Goal: Find specific page/section: Find specific page/section

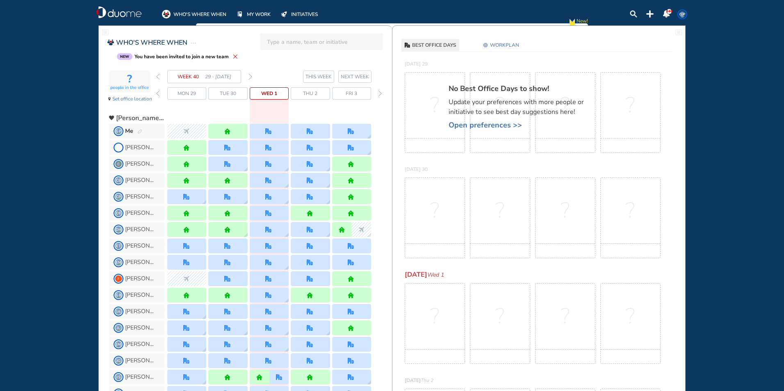
click at [379, 93] on img "forward day" at bounding box center [380, 93] width 4 height 7
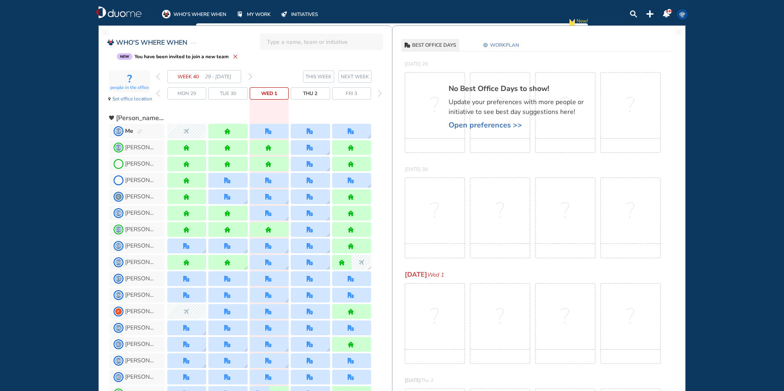
click at [379, 93] on img "forward day" at bounding box center [380, 93] width 4 height 7
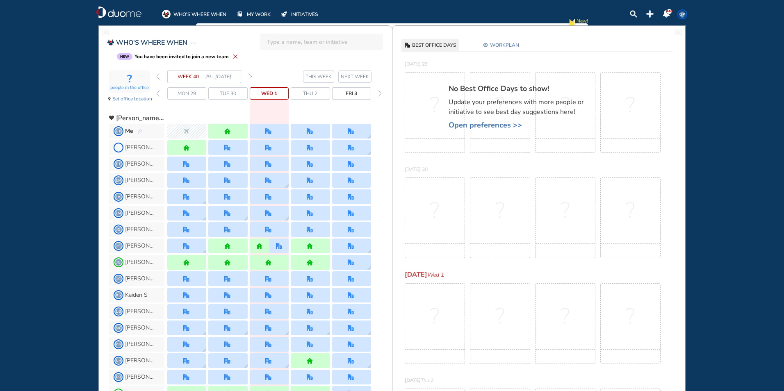
click at [379, 93] on img "forward day" at bounding box center [380, 93] width 4 height 7
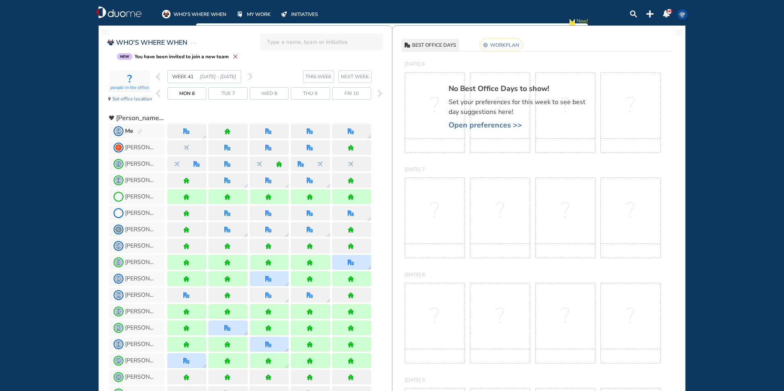
click at [379, 93] on img "forward day" at bounding box center [380, 93] width 4 height 7
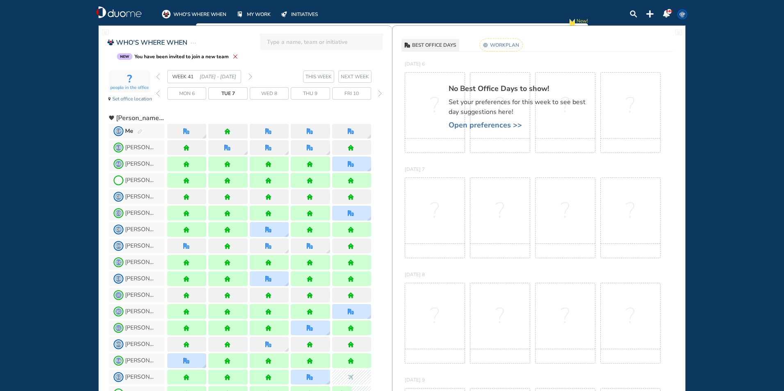
click at [379, 93] on img "forward day" at bounding box center [380, 93] width 4 height 7
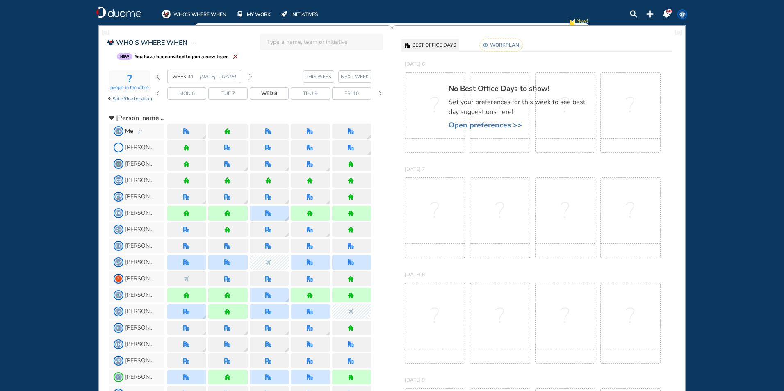
click at [379, 93] on img "forward day" at bounding box center [380, 93] width 4 height 7
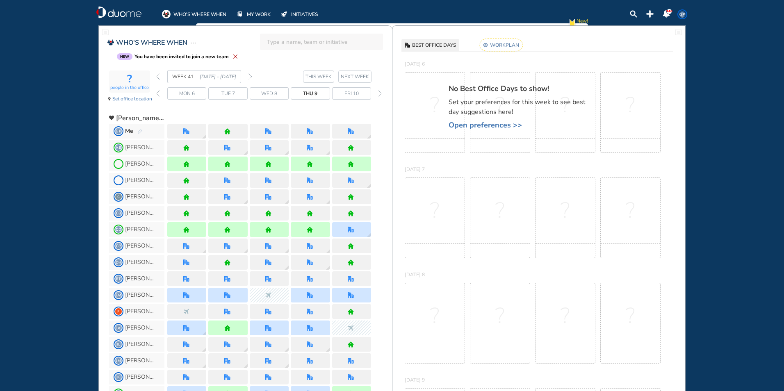
click at [379, 93] on img "forward day" at bounding box center [380, 93] width 4 height 7
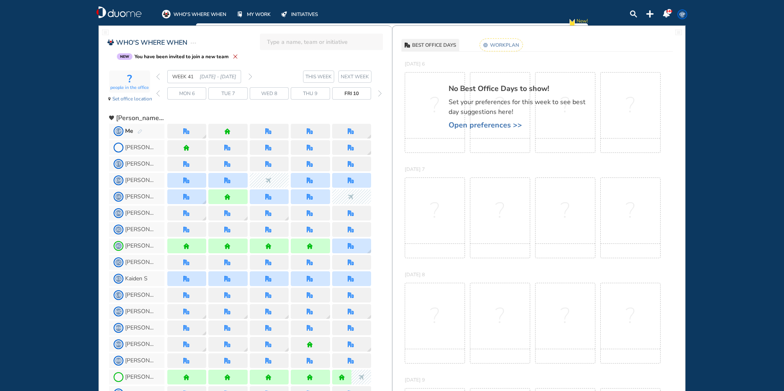
click at [379, 93] on img "forward day" at bounding box center [380, 93] width 4 height 7
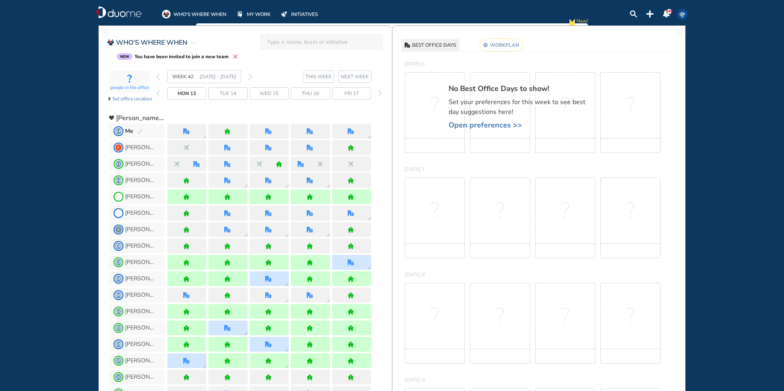
click at [379, 93] on img "forward day" at bounding box center [380, 93] width 4 height 7
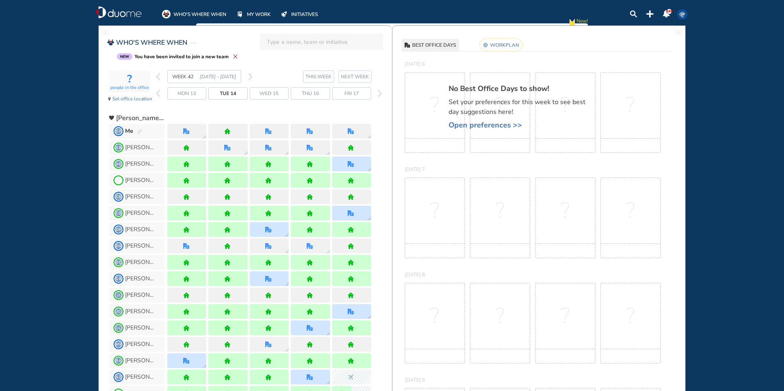
click at [379, 93] on img "forward day" at bounding box center [380, 93] width 4 height 7
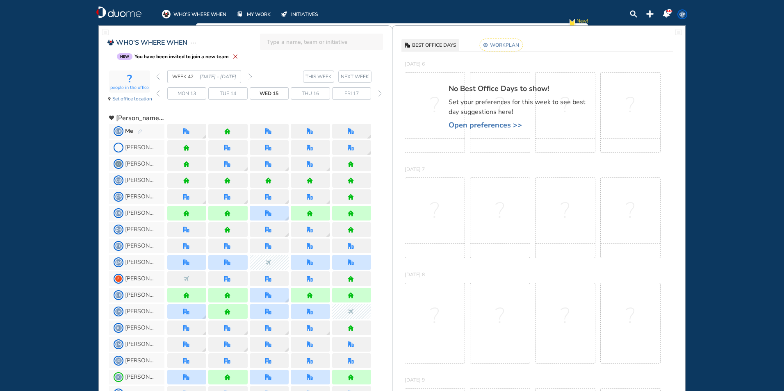
click at [379, 93] on img "forward day" at bounding box center [380, 93] width 4 height 7
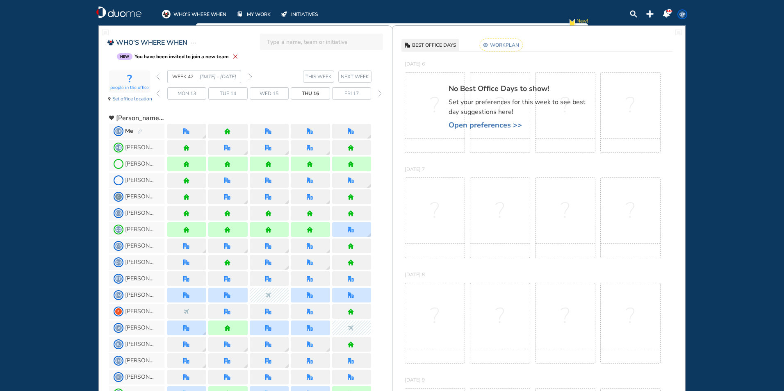
click at [379, 93] on img "forward day" at bounding box center [380, 93] width 4 height 7
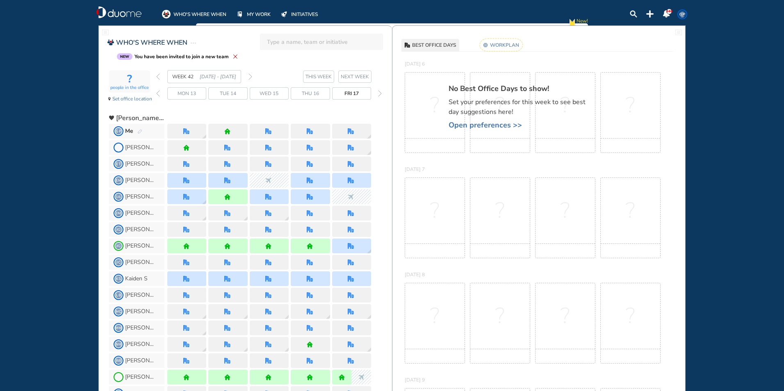
click at [379, 93] on img "forward day" at bounding box center [380, 93] width 4 height 7
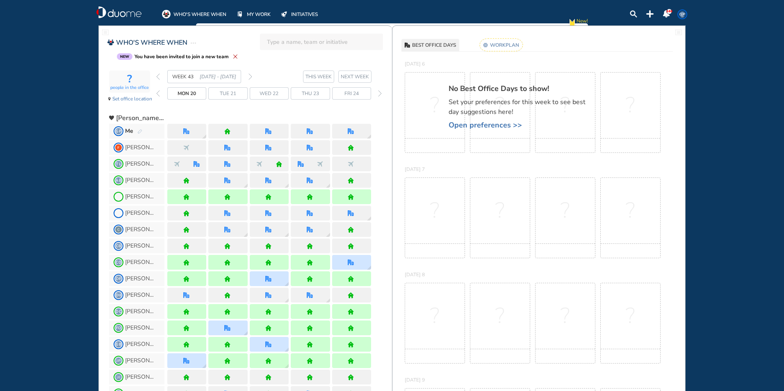
click at [379, 93] on img "forward day" at bounding box center [380, 93] width 4 height 7
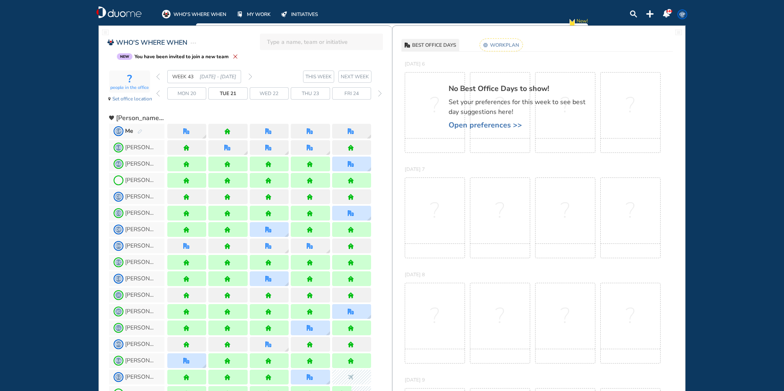
click at [379, 93] on img "forward day" at bounding box center [380, 93] width 4 height 7
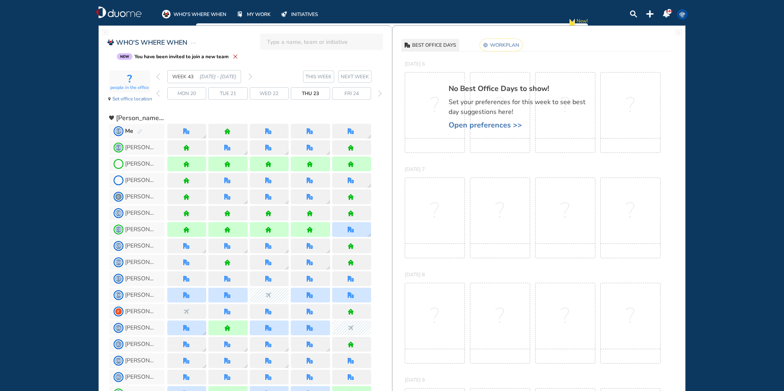
click at [379, 93] on img "forward day" at bounding box center [380, 93] width 4 height 7
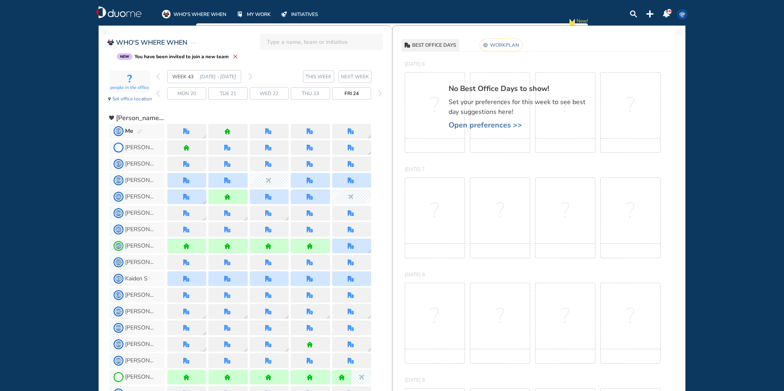
click at [379, 93] on img "forward day" at bounding box center [380, 93] width 4 height 7
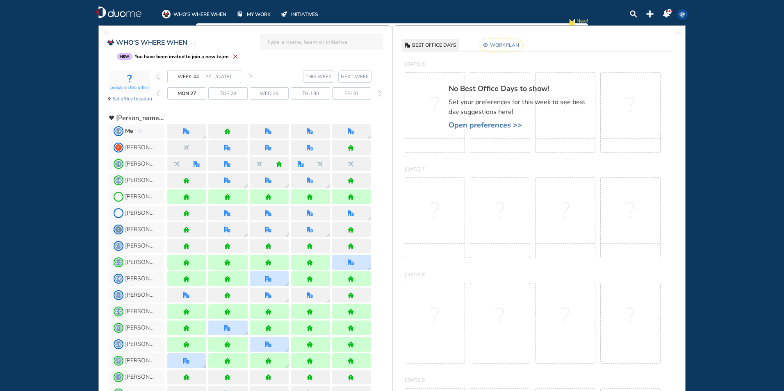
click at [379, 93] on img "forward day" at bounding box center [380, 93] width 4 height 7
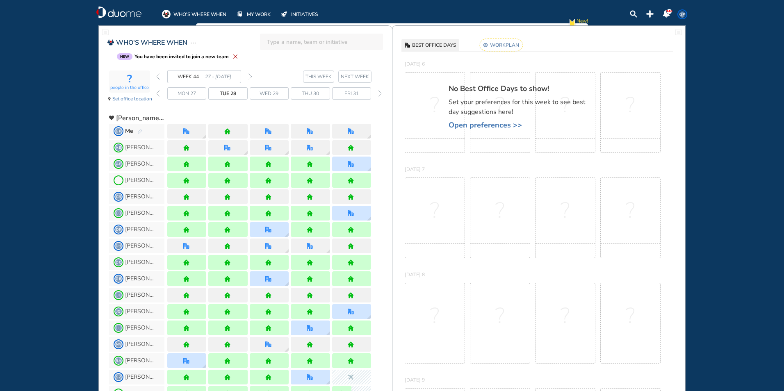
click at [379, 93] on img "forward day" at bounding box center [380, 93] width 4 height 7
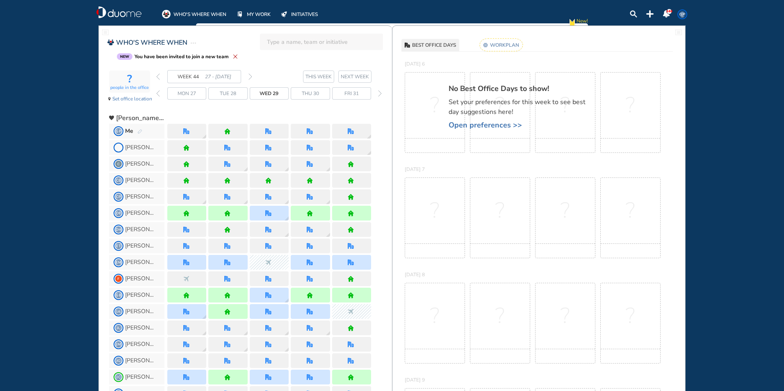
click at [379, 93] on img "forward day" at bounding box center [380, 93] width 4 height 7
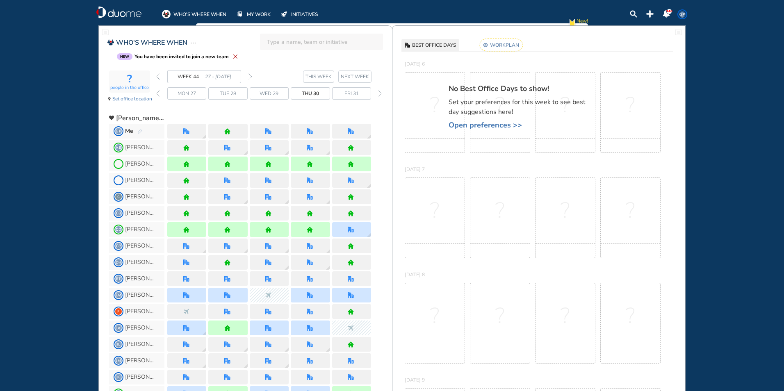
click at [379, 93] on img "forward day" at bounding box center [380, 93] width 4 height 7
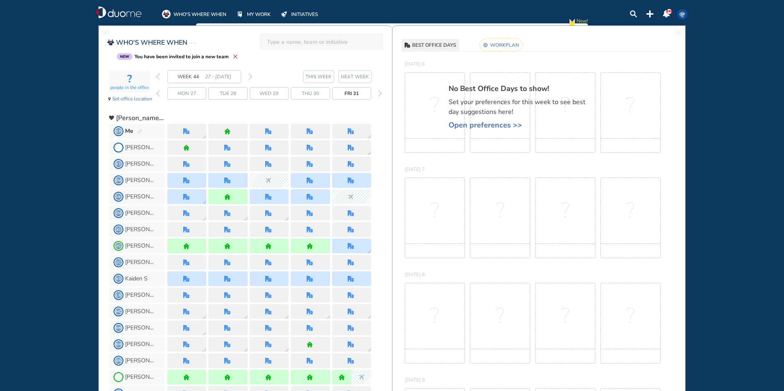
click at [379, 93] on img "forward day" at bounding box center [380, 93] width 4 height 7
